Goal: Obtain resource: Obtain resource

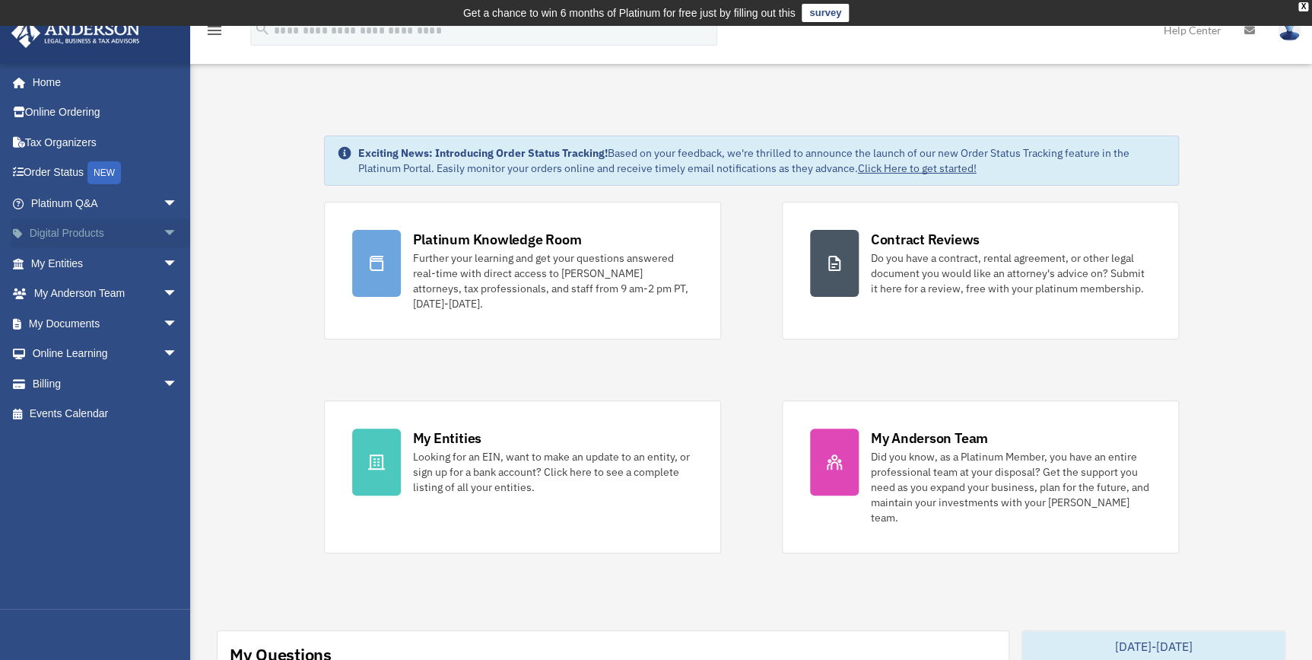
click at [163, 234] on span "arrow_drop_down" at bounding box center [178, 233] width 30 height 31
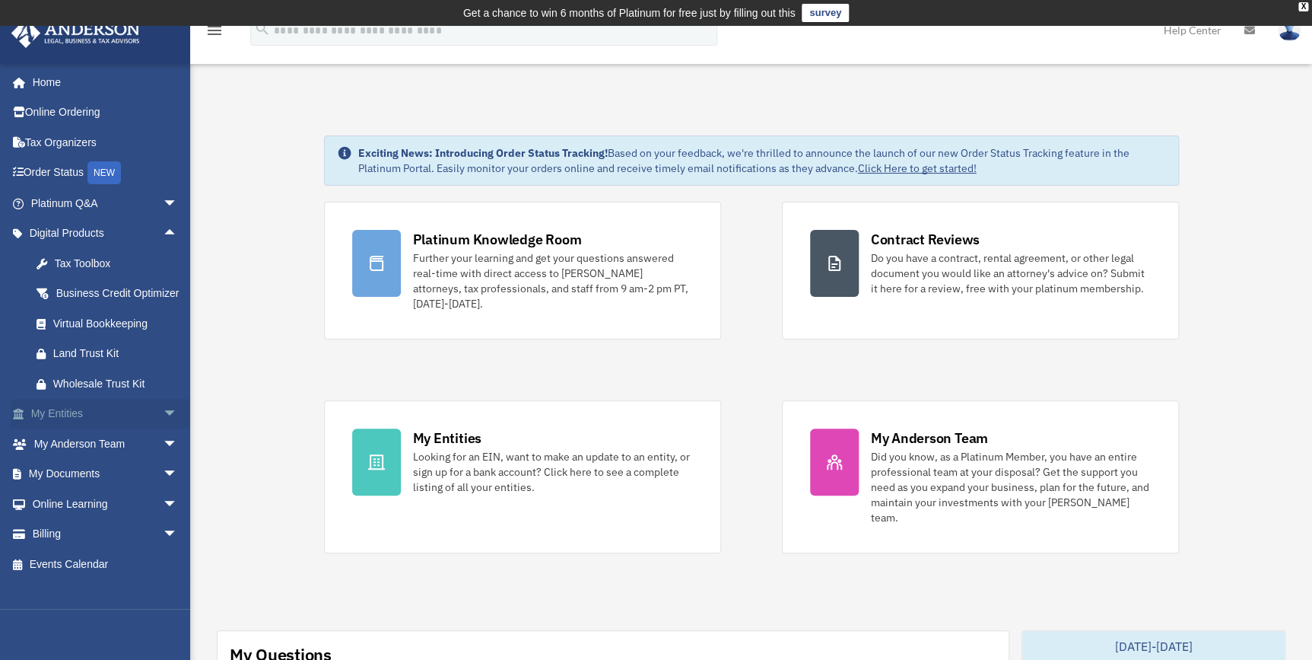
click at [145, 429] on link "My Entities arrow_drop_down" at bounding box center [106, 414] width 190 height 30
click at [163, 430] on span "arrow_drop_down" at bounding box center [178, 414] width 30 height 31
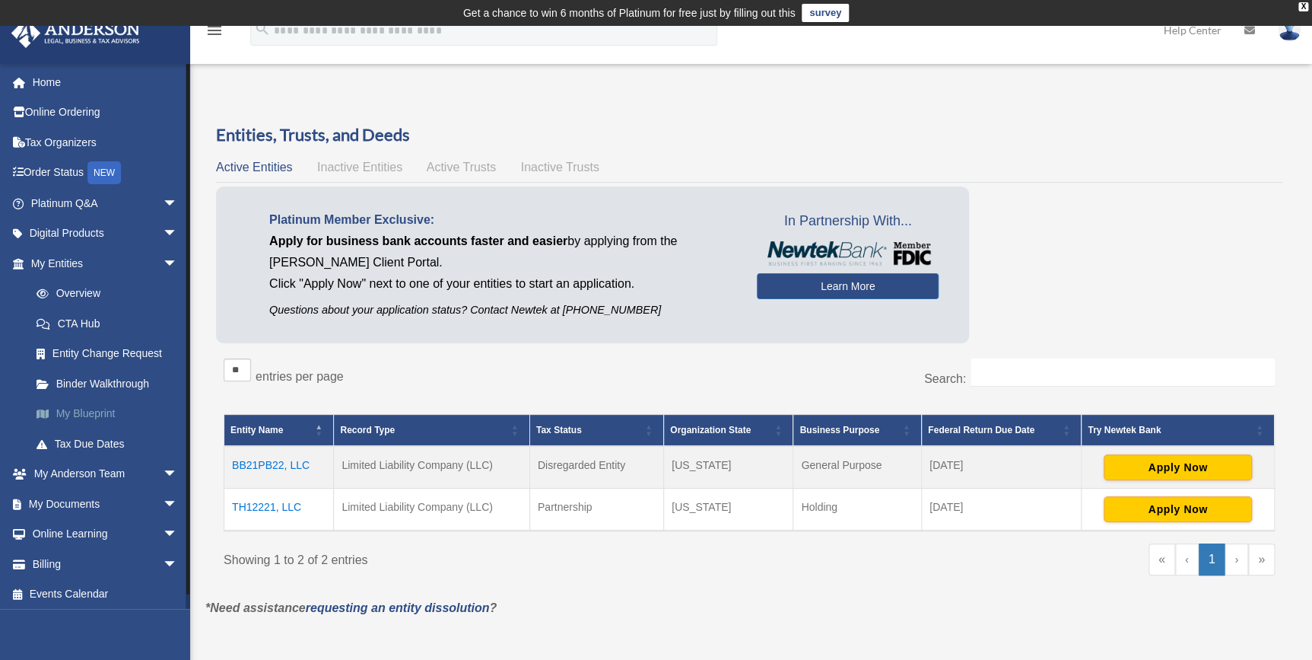
click at [81, 403] on link "My Blueprint" at bounding box center [111, 414] width 180 height 30
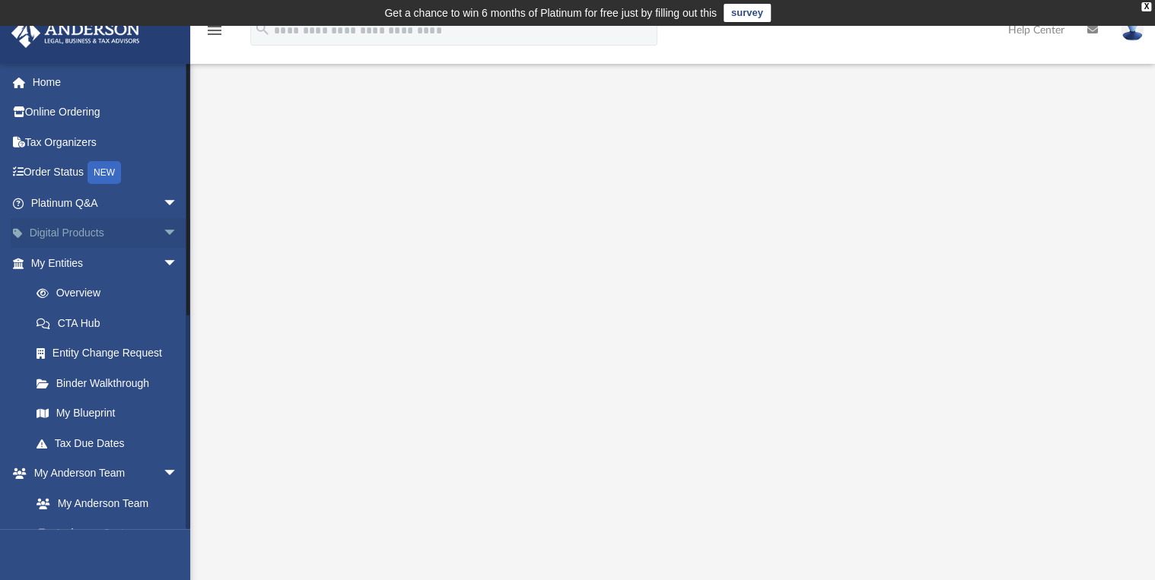
click at [48, 234] on link "Digital Products arrow_drop_down" at bounding box center [106, 233] width 190 height 30
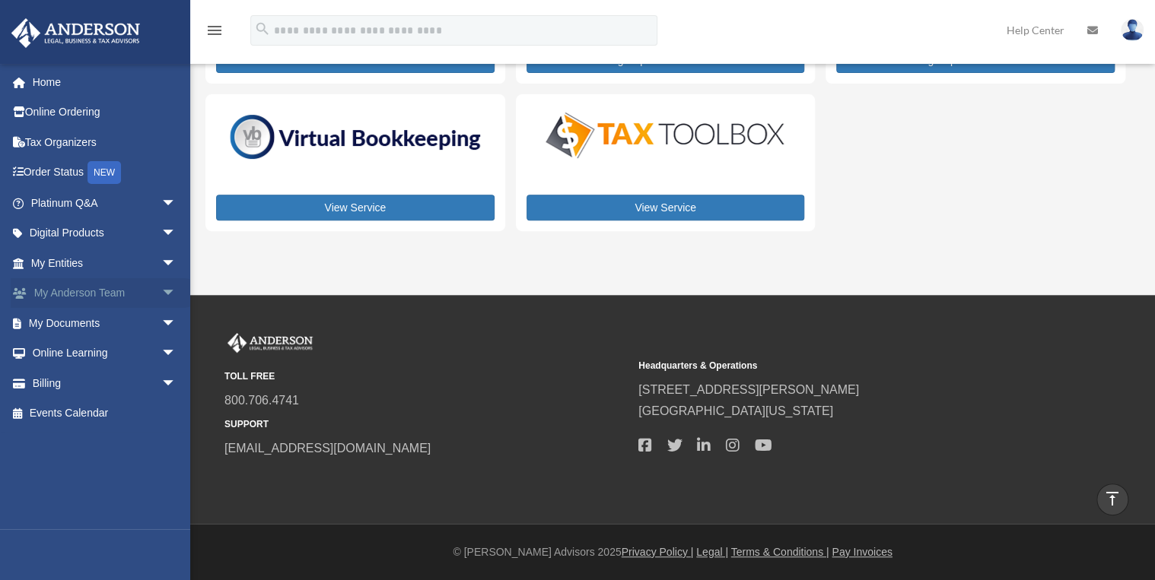
click at [135, 291] on link "My Anderson Team arrow_drop_down" at bounding box center [105, 293] width 189 height 30
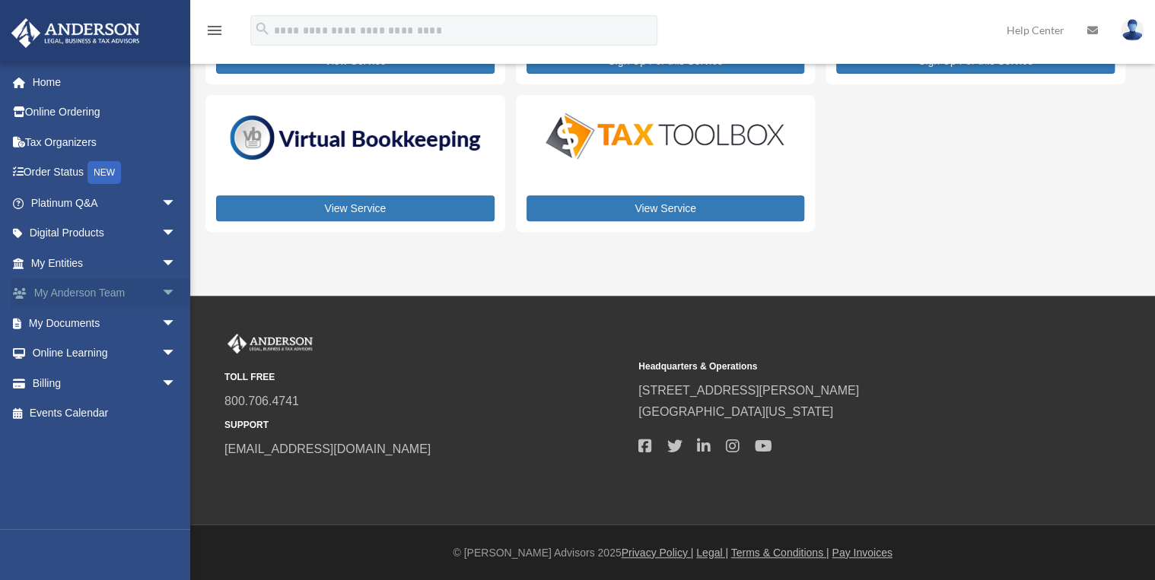
click at [162, 295] on span "arrow_drop_down" at bounding box center [176, 293] width 30 height 31
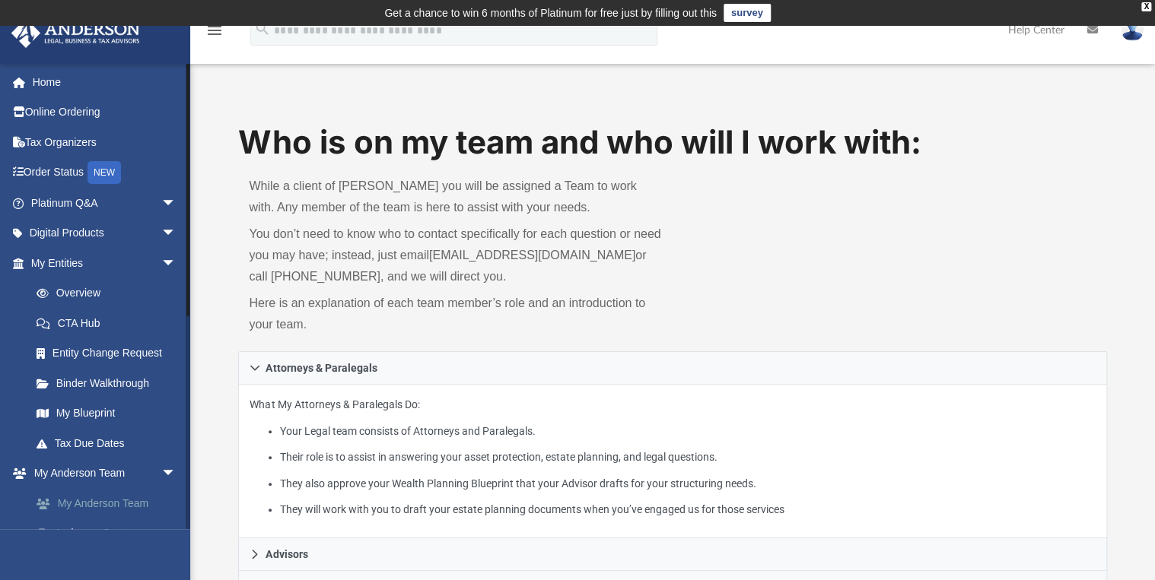
click at [137, 498] on link "My Anderson Team" at bounding box center [110, 503] width 178 height 30
click at [83, 501] on link "My Anderson Team" at bounding box center [110, 503] width 178 height 30
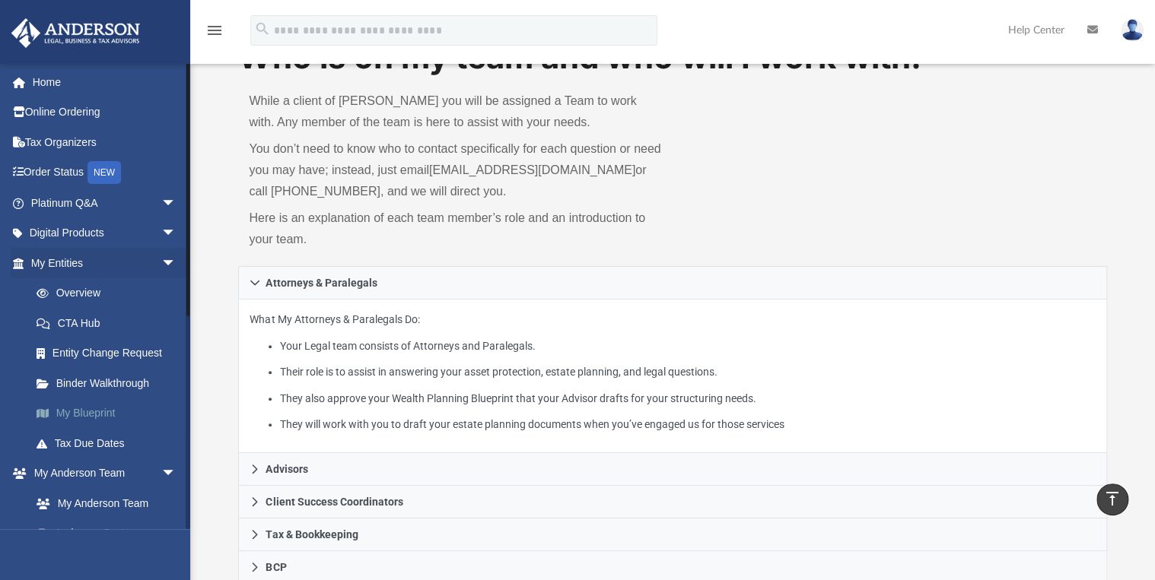
scroll to position [61, 0]
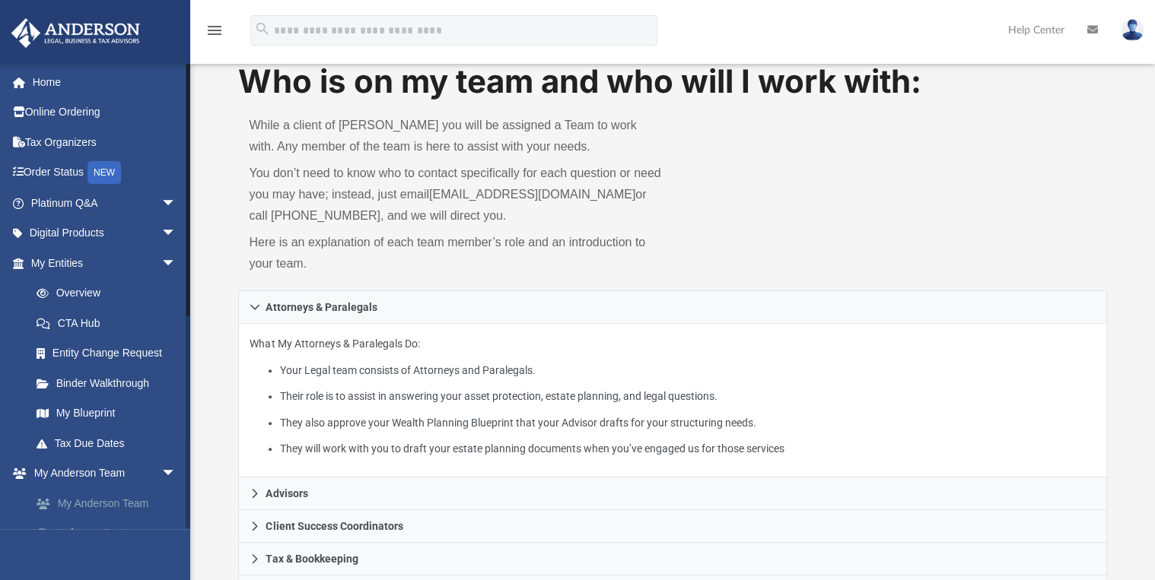
click at [88, 499] on link "My Anderson Team" at bounding box center [110, 503] width 178 height 30
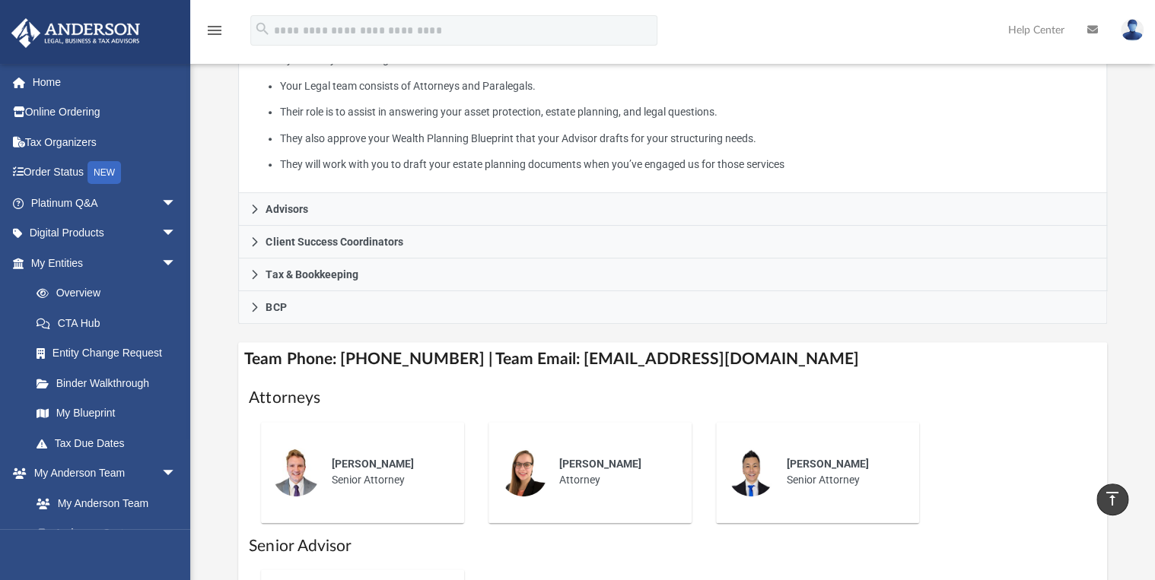
scroll to position [365, 0]
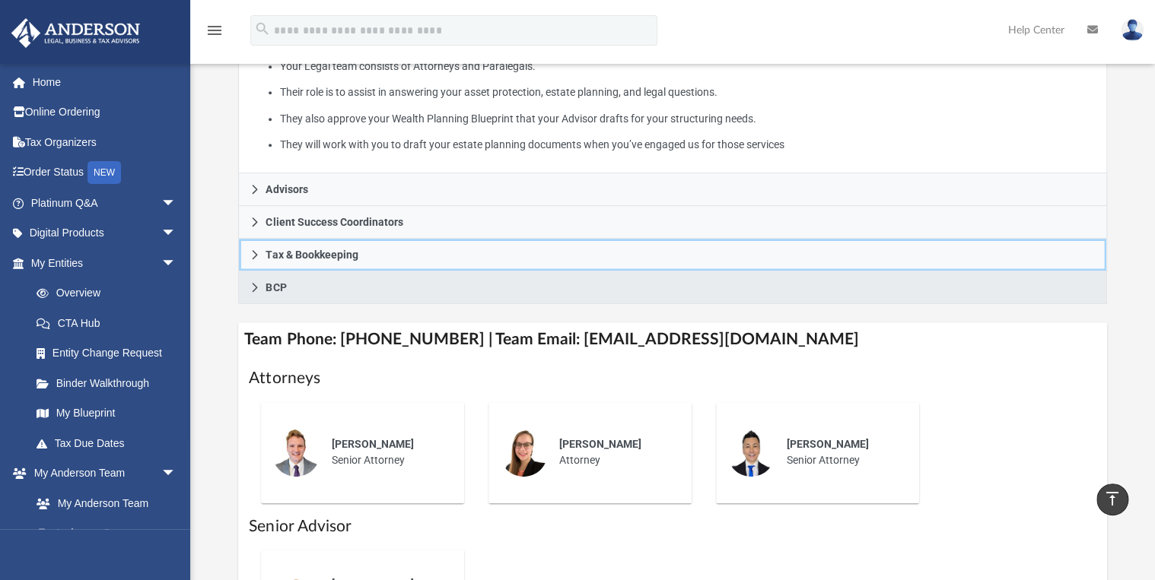
drag, startPoint x: 463, startPoint y: 261, endPoint x: 482, endPoint y: 301, distance: 44.9
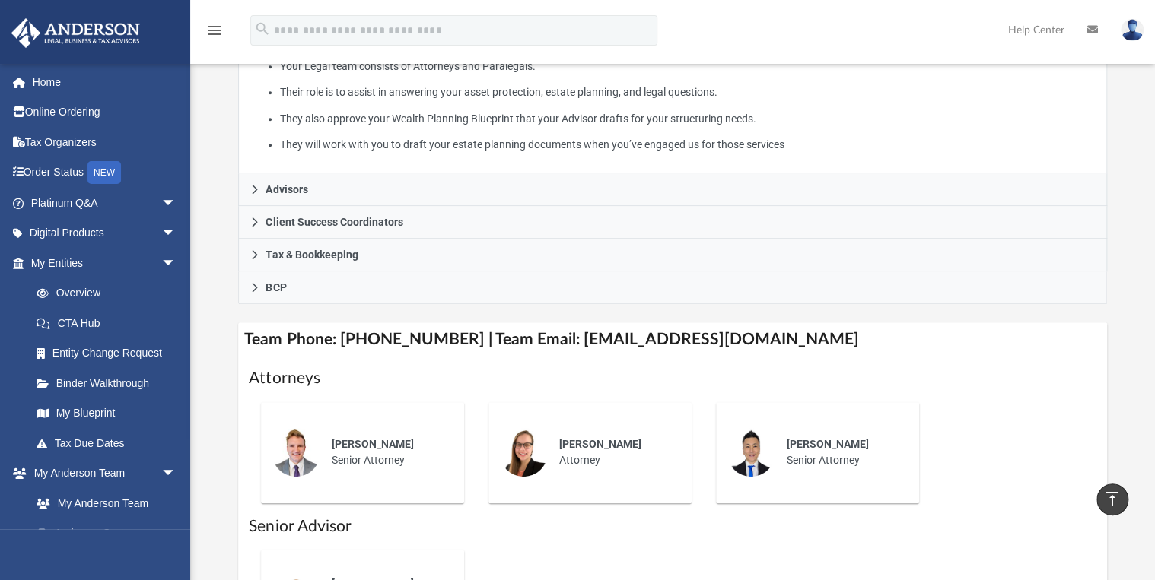
drag, startPoint x: 482, startPoint y: 301, endPoint x: 445, endPoint y: 515, distance: 217.0
click at [445, 516] on h1 "Senior Advisor" at bounding box center [672, 527] width 847 height 22
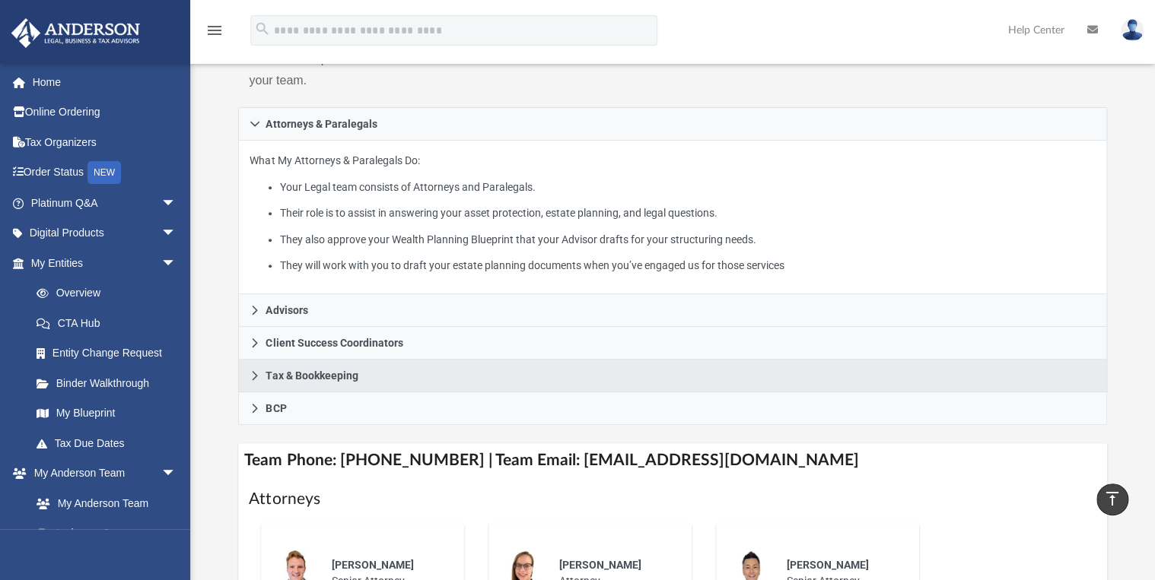
scroll to position [243, 0]
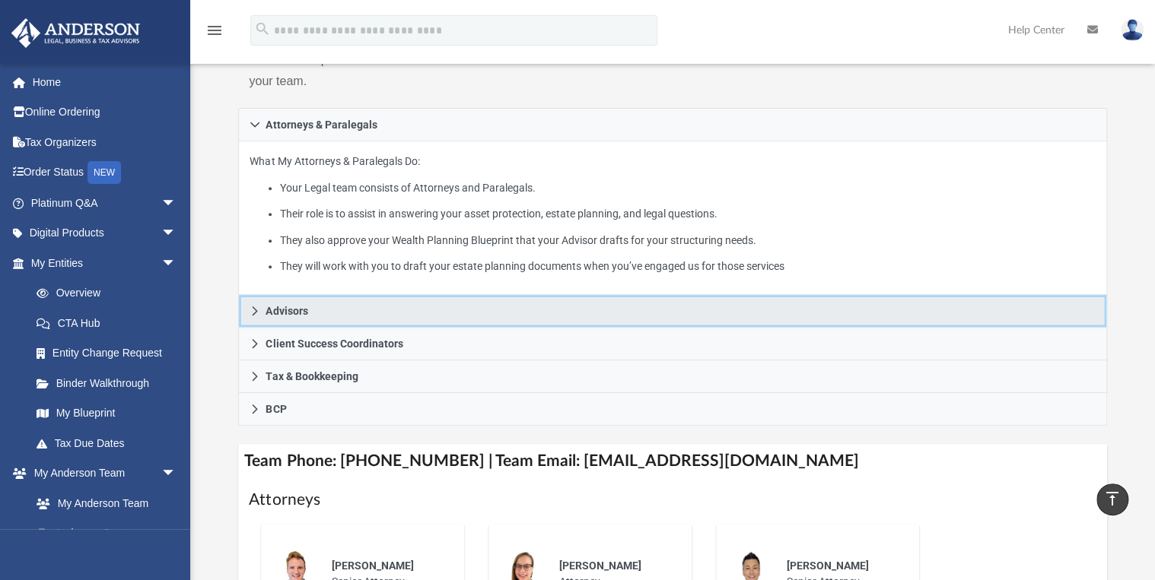
click at [383, 304] on link "Advisors" at bounding box center [672, 311] width 868 height 33
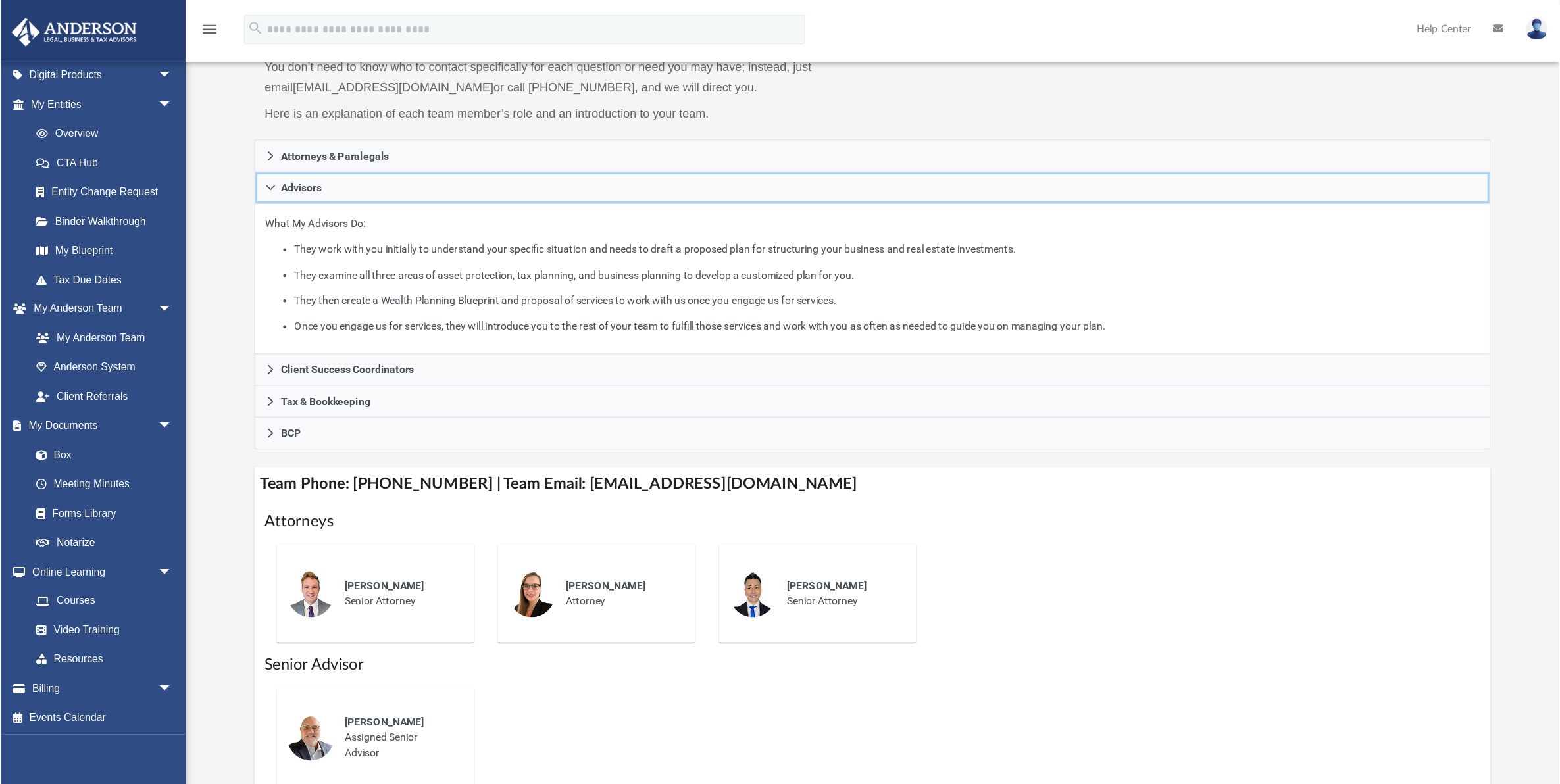
scroll to position [48, 0]
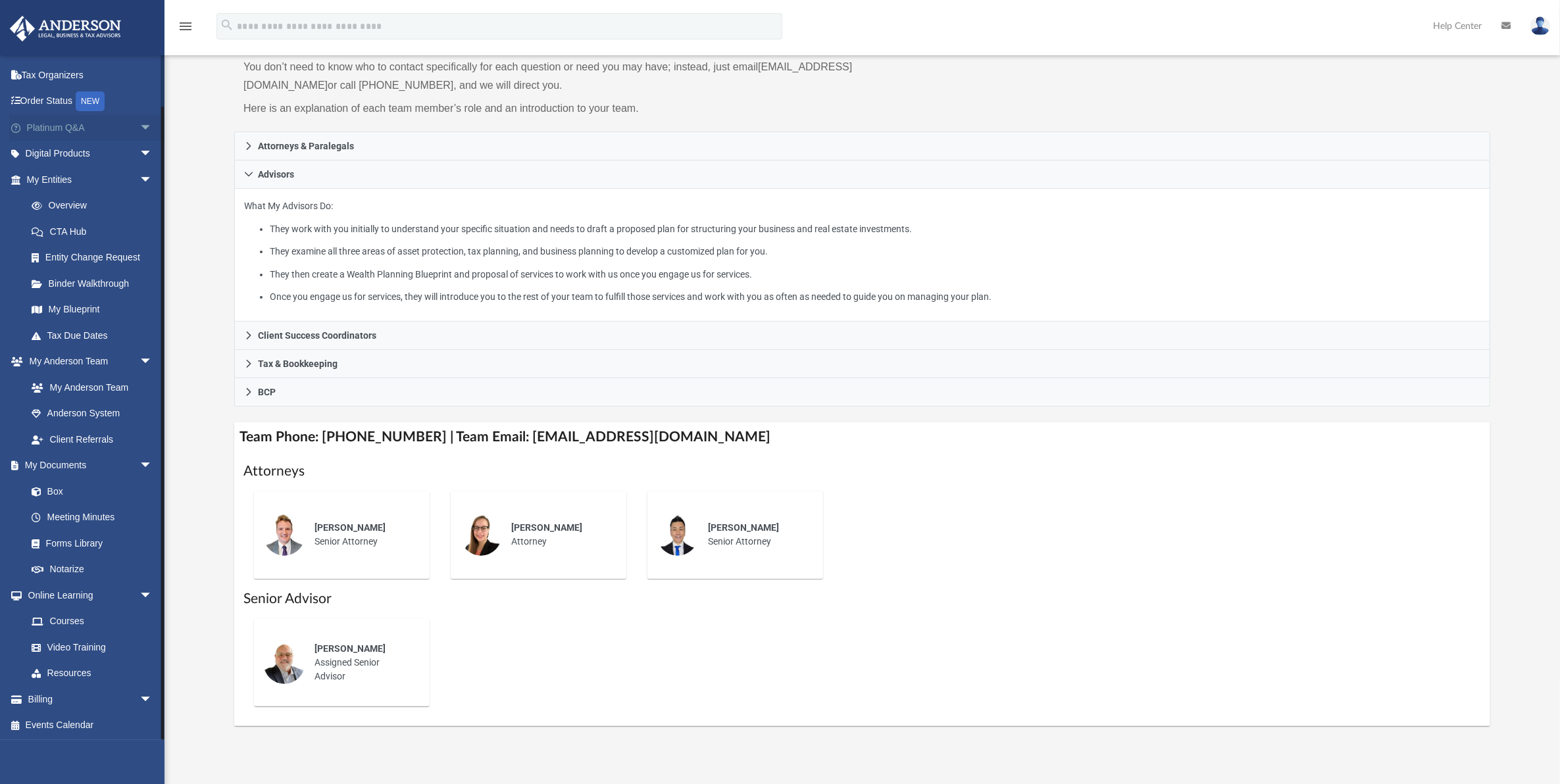
click at [76, 123] on link "Platinum Q&A arrow_drop_down" at bounding box center [91, 127] width 163 height 26
click at [139, 123] on span "arrow_drop_down" at bounding box center [152, 127] width 26 height 27
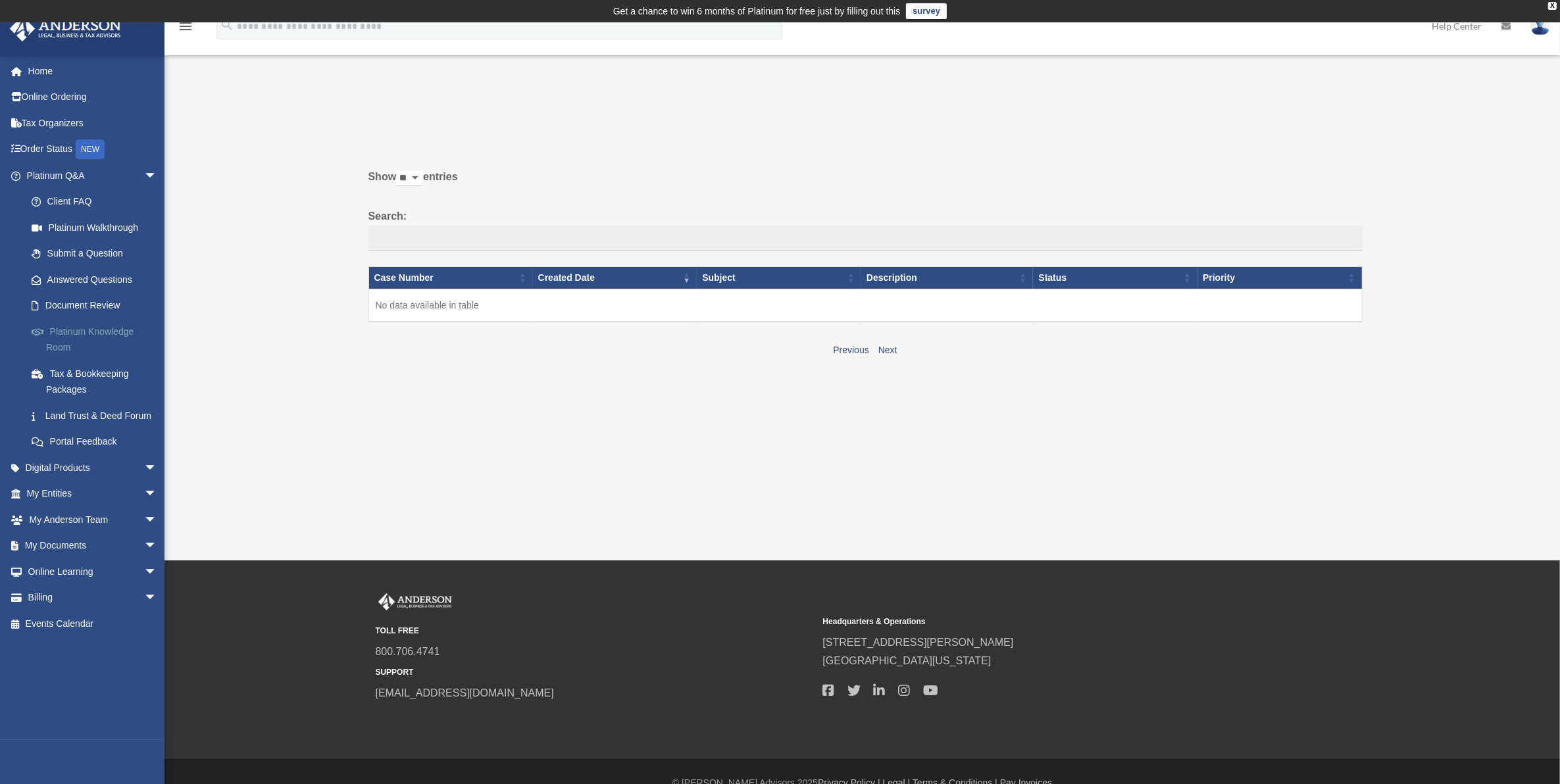
click at [115, 331] on link "Platinum Knowledge Room" at bounding box center [97, 339] width 158 height 42
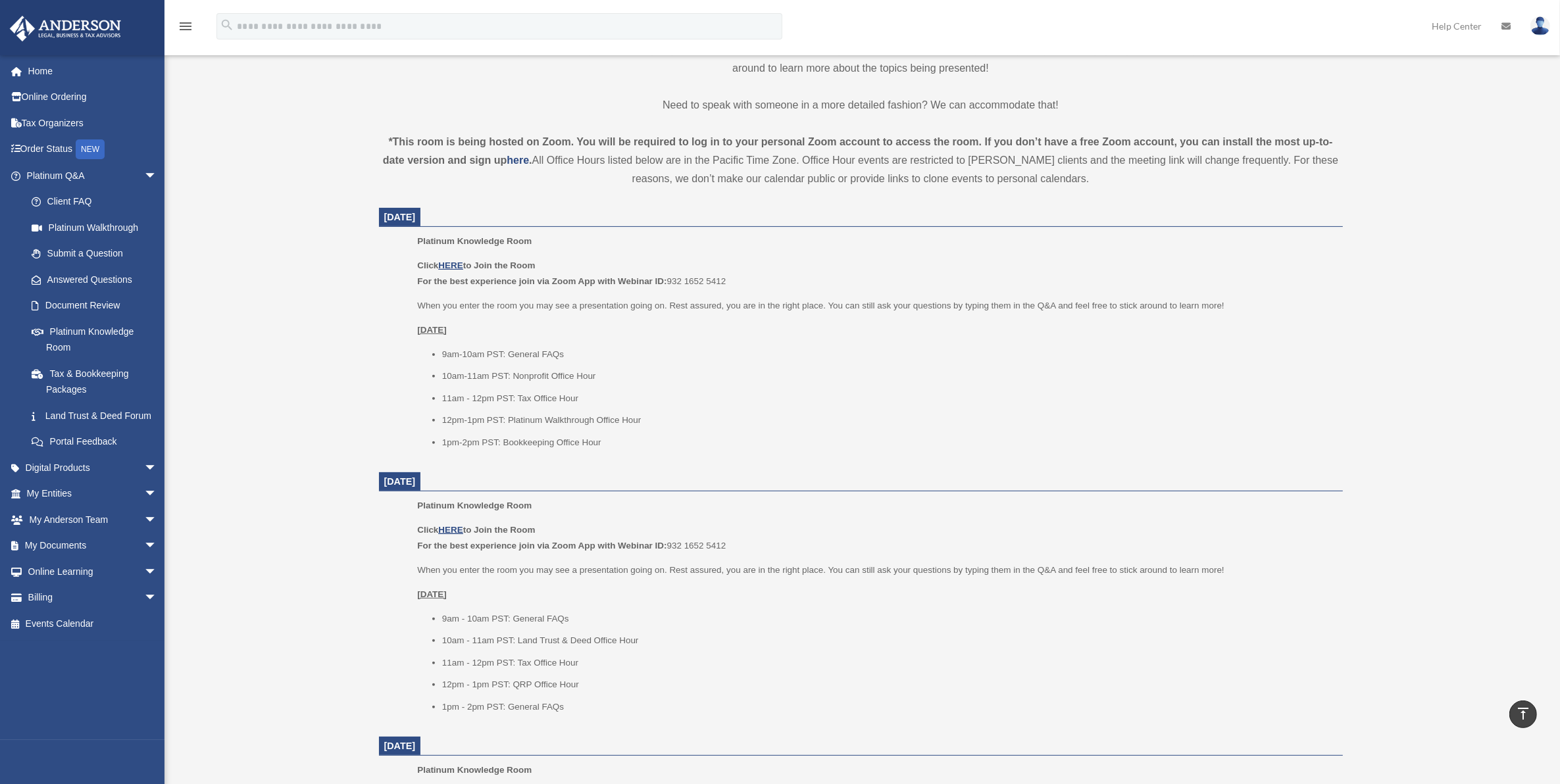
scroll to position [494, 0]
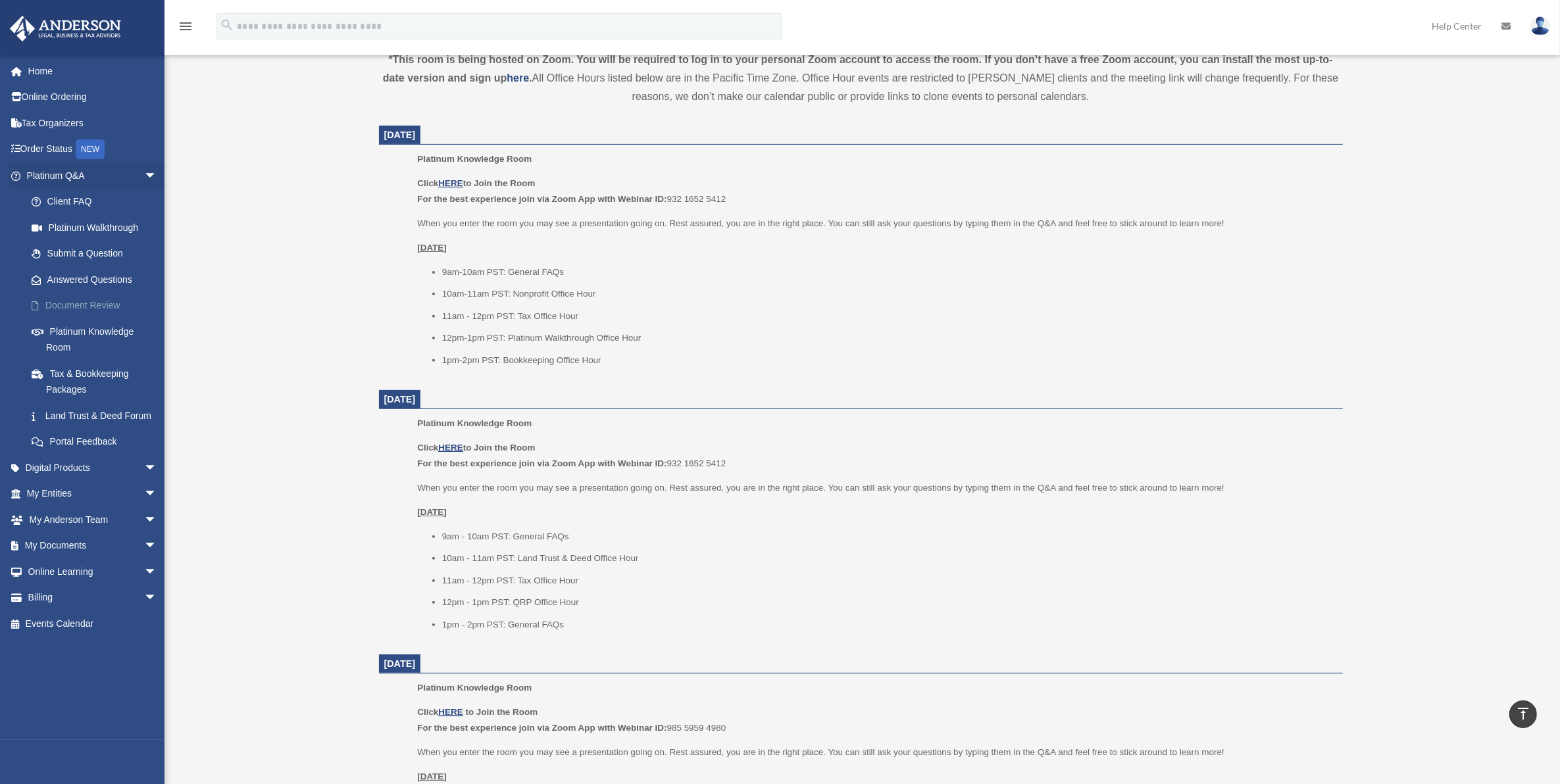
click at [98, 300] on link "Document Review" at bounding box center [97, 306] width 158 height 26
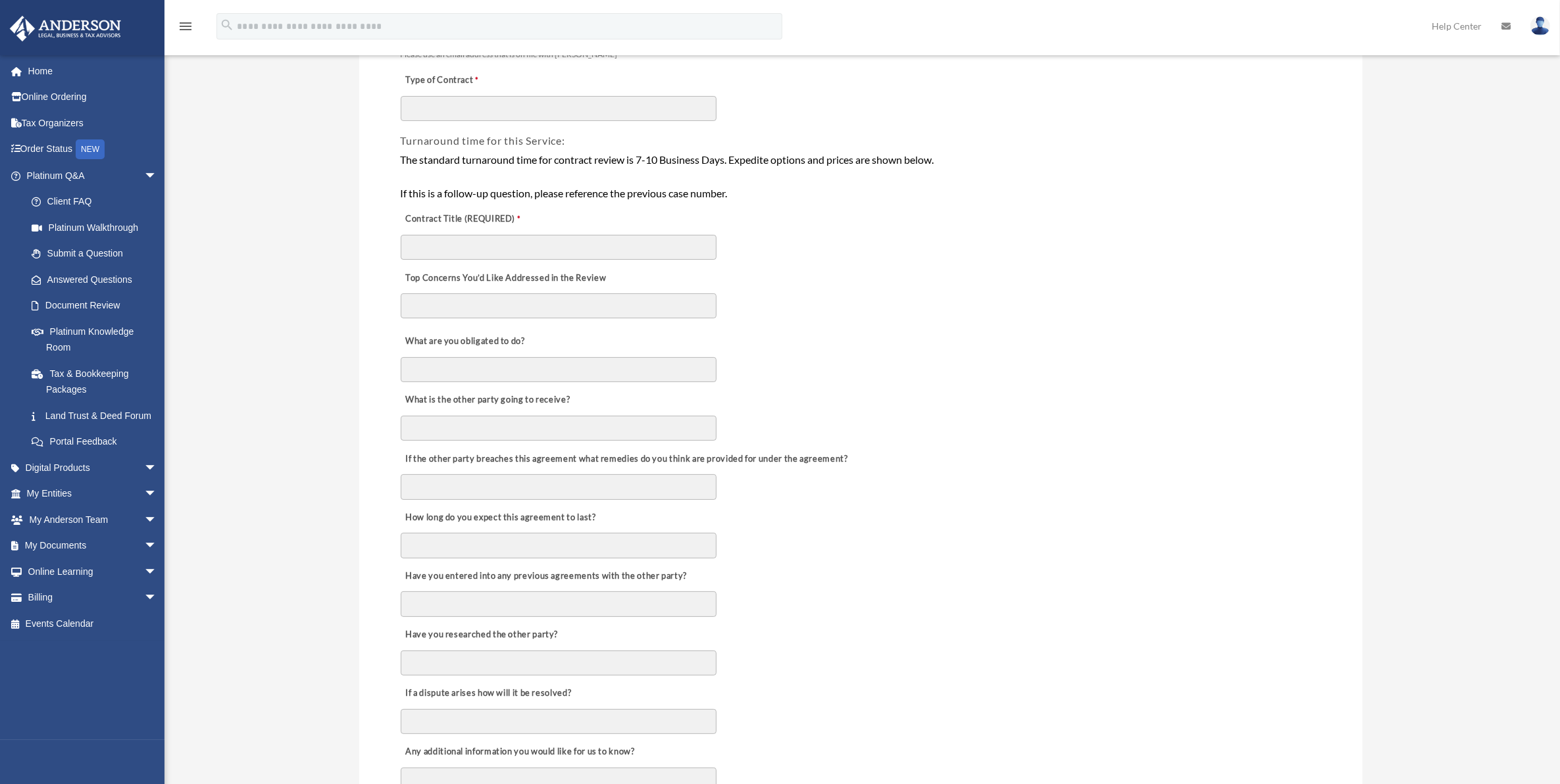
scroll to position [246, 0]
click at [102, 405] on link "Land Trust & Deed Forum" at bounding box center [97, 416] width 158 height 26
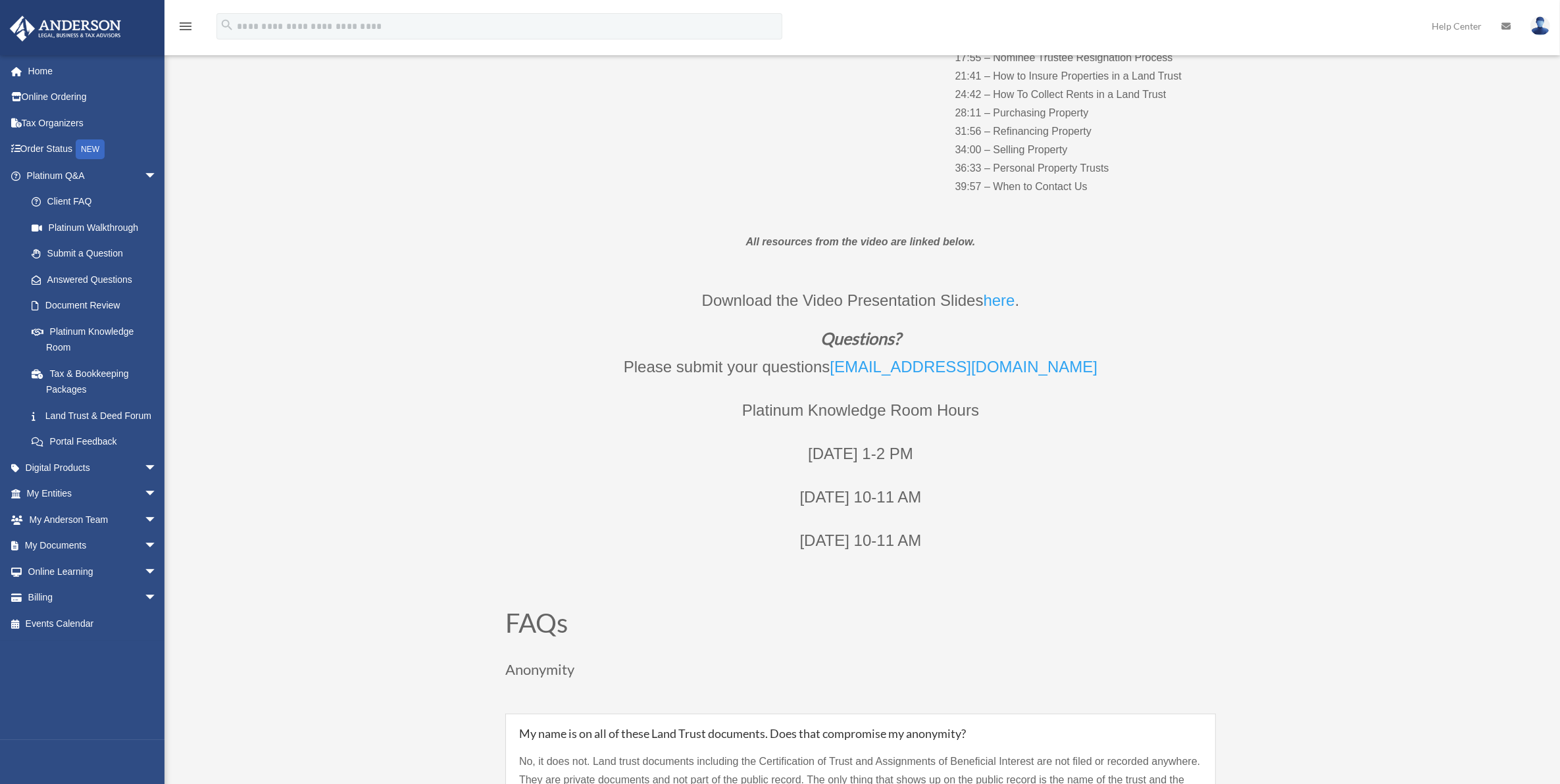
scroll to position [411, 0]
click at [77, 557] on link "My Documents arrow_drop_down" at bounding box center [93, 545] width 168 height 26
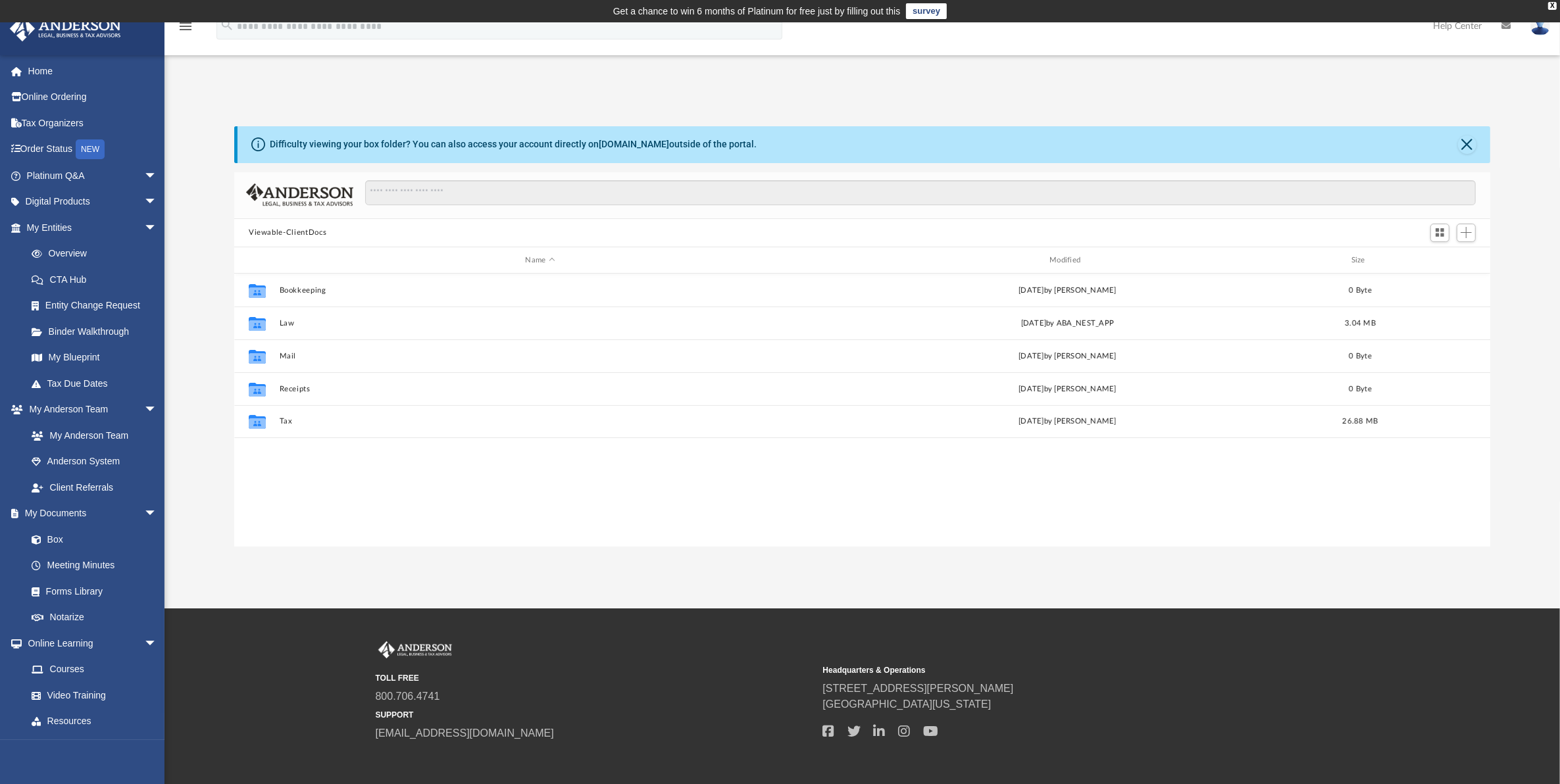
scroll to position [286, 1244]
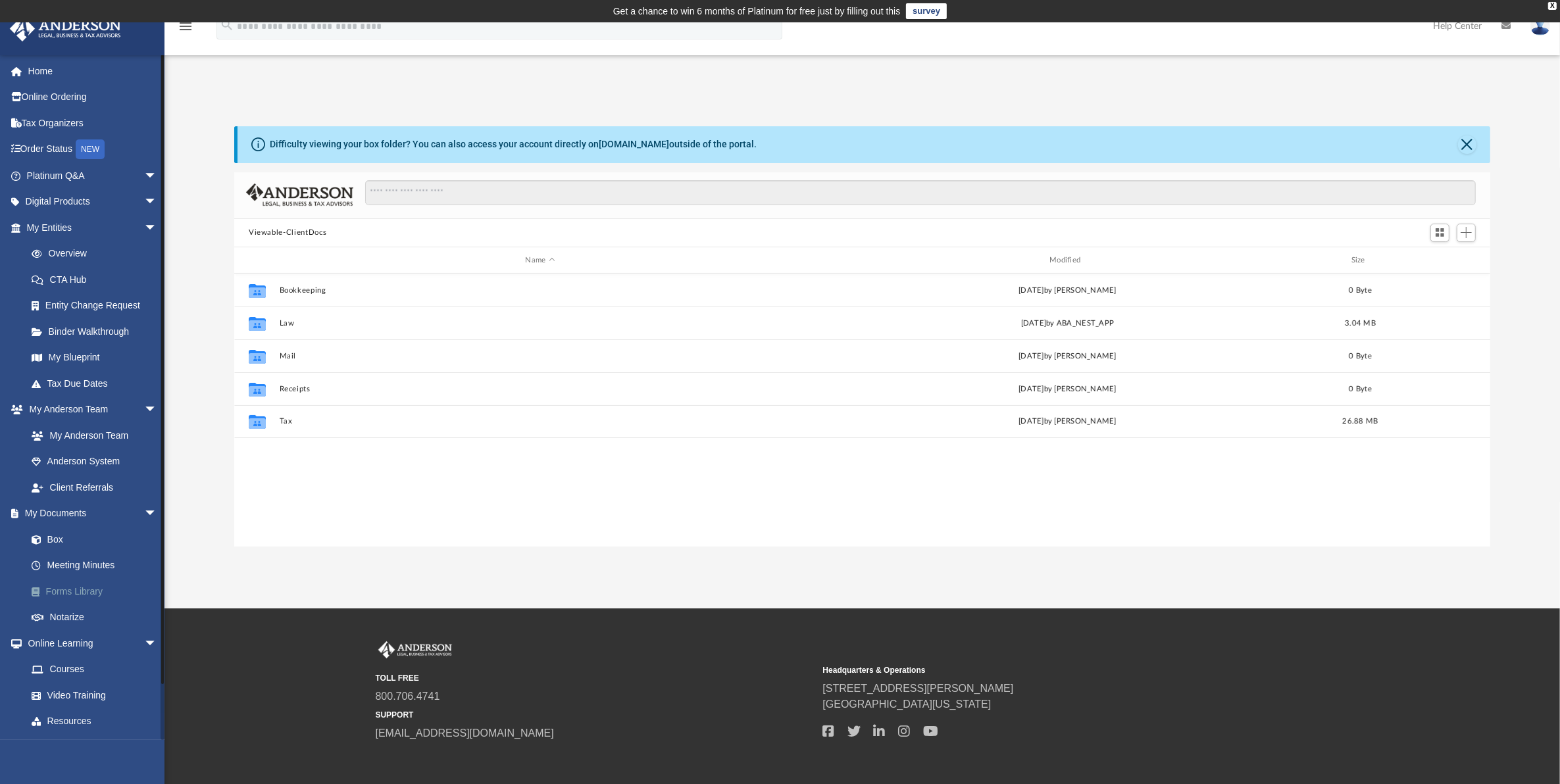
click at [86, 589] on link "Forms Library" at bounding box center [97, 591] width 158 height 26
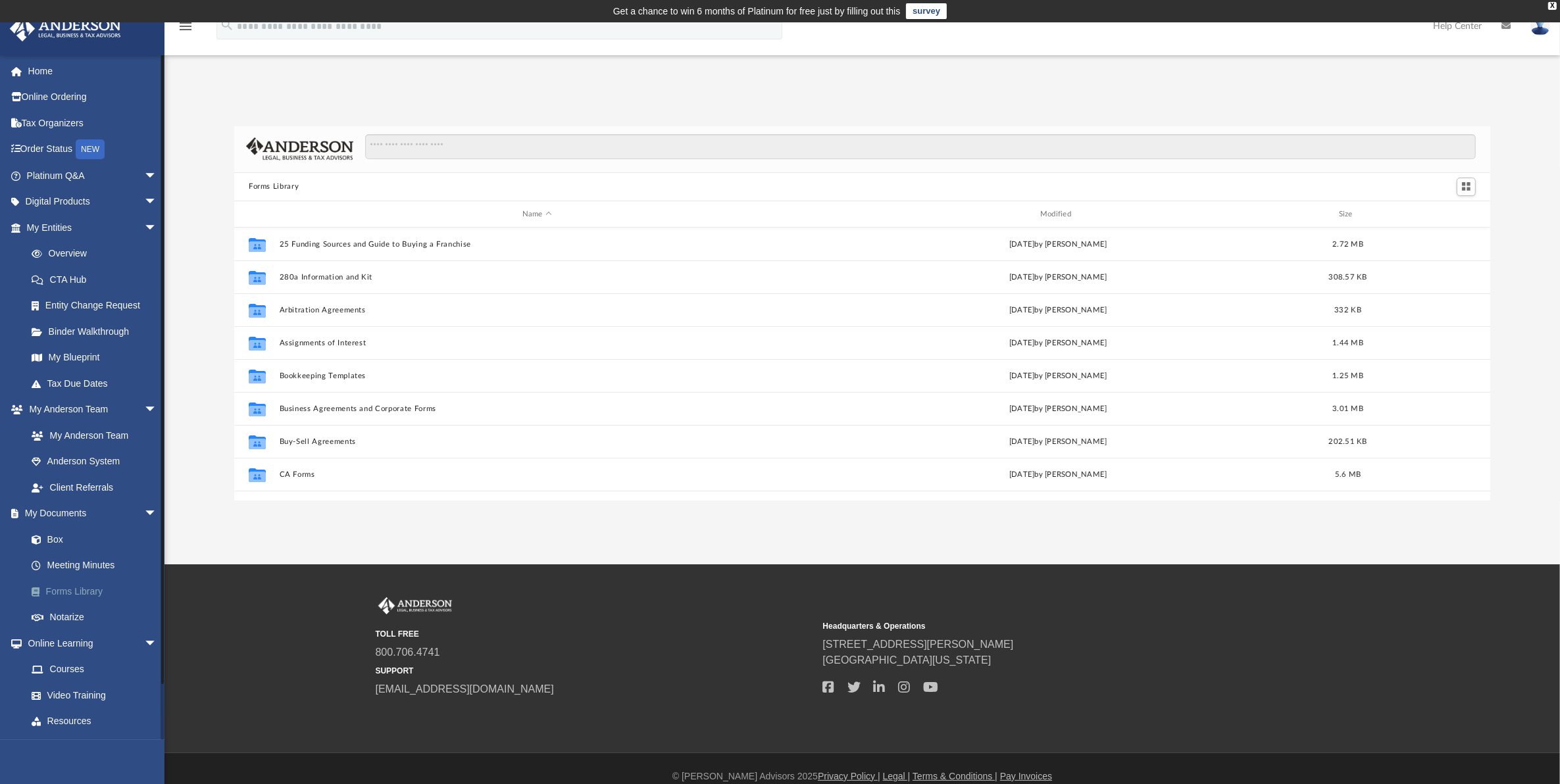
scroll to position [286, 1244]
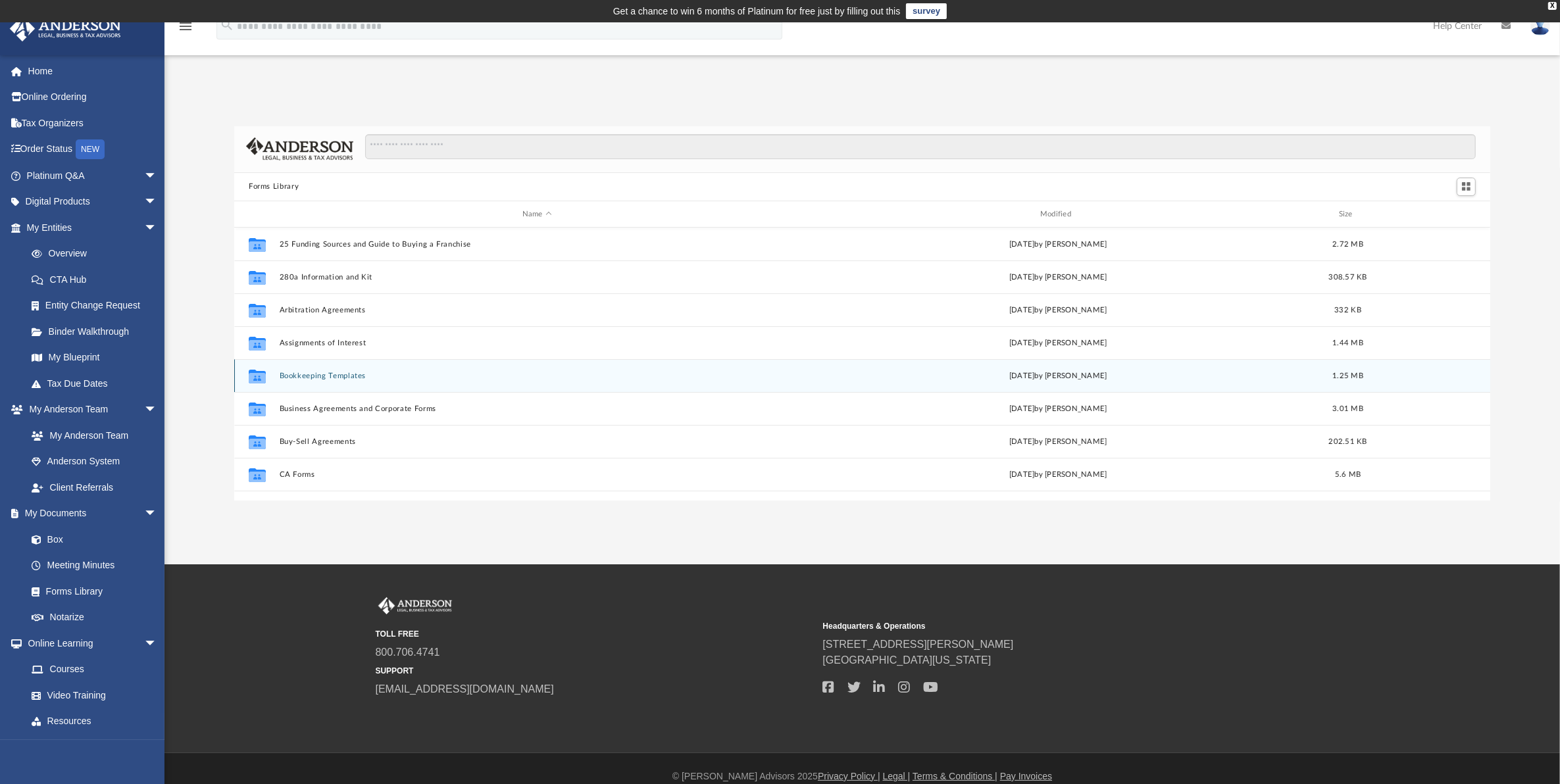
click at [354, 376] on button "Bookkeeping Templates" at bounding box center [537, 376] width 515 height 9
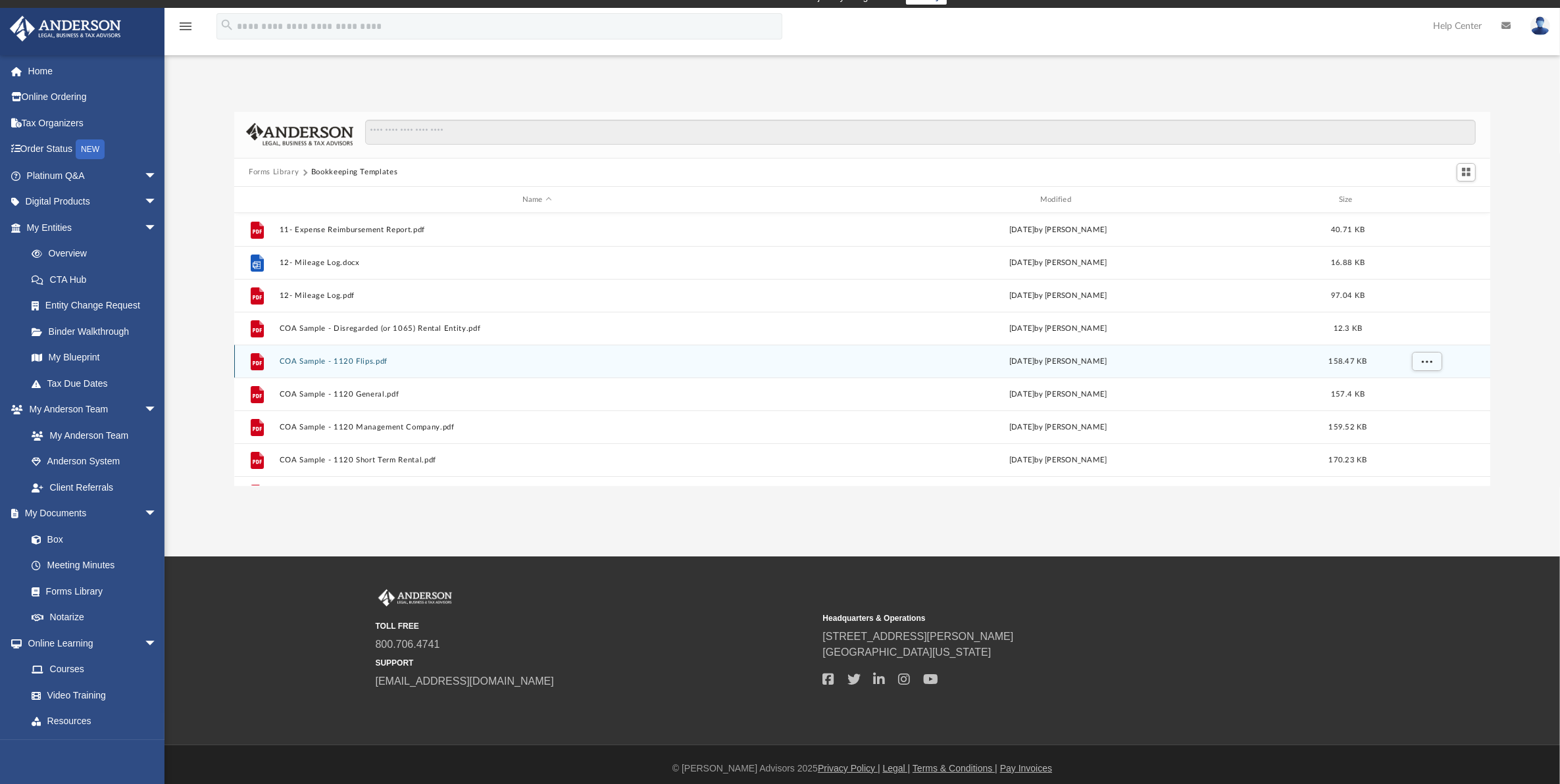
scroll to position [82, 0]
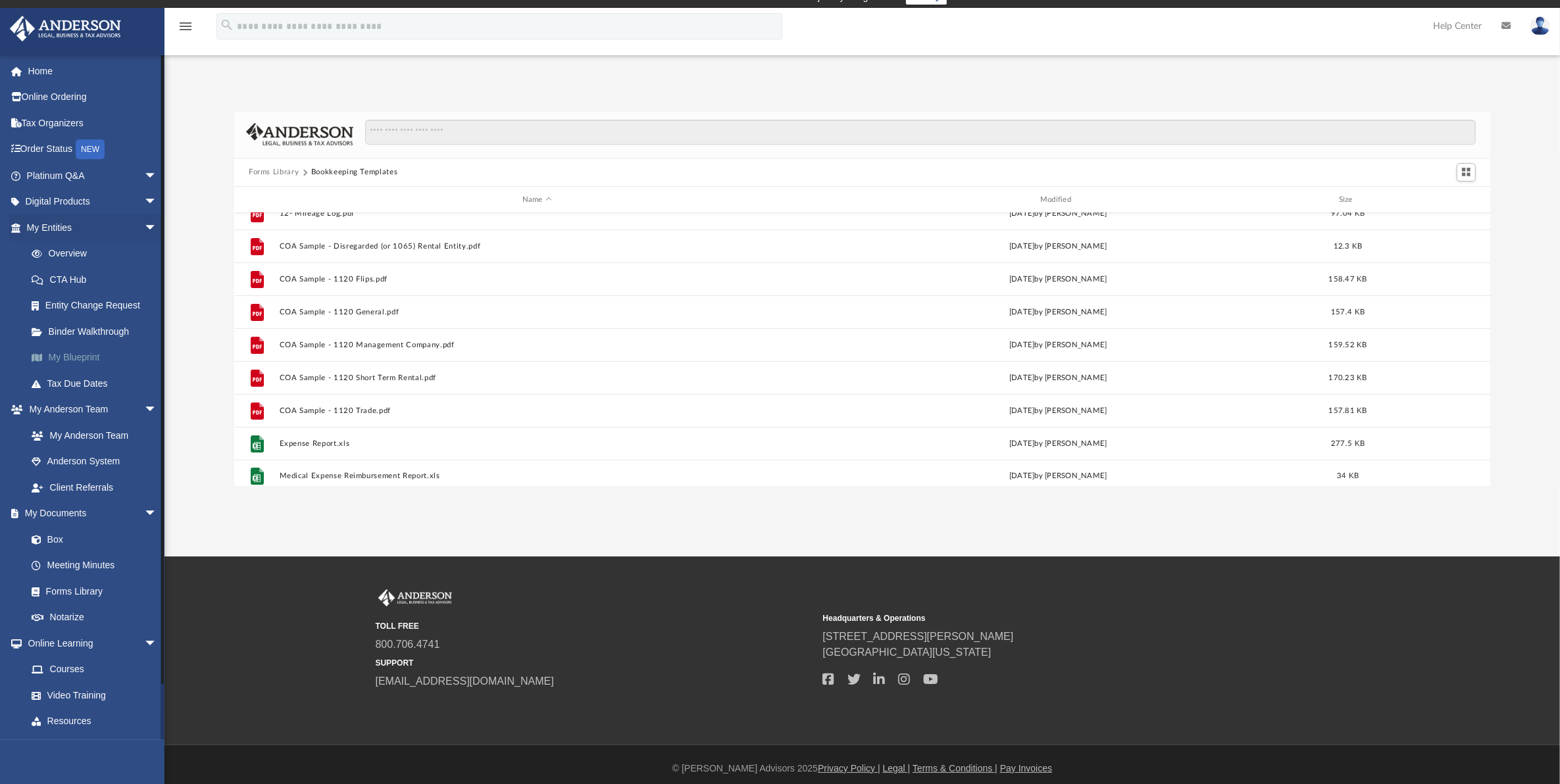
click at [89, 354] on link "My Blueprint" at bounding box center [97, 358] width 158 height 26
